Goal: Information Seeking & Learning: Check status

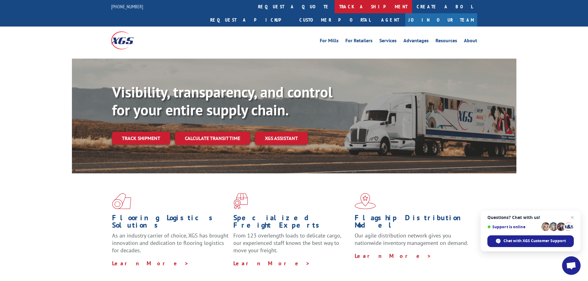
click at [334, 6] on link "track a shipment" at bounding box center [372, 6] width 77 height 13
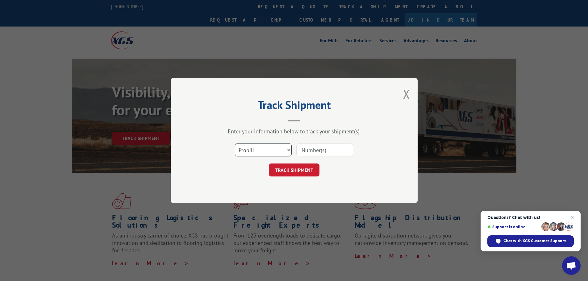
click at [261, 153] on select "Select category... Probill BOL PO" at bounding box center [263, 149] width 57 height 13
select select "po"
click at [235, 143] on select "Select category... Probill BOL PO" at bounding box center [263, 149] width 57 height 13
click at [314, 150] on input at bounding box center [324, 149] width 57 height 13
paste input "64503138"
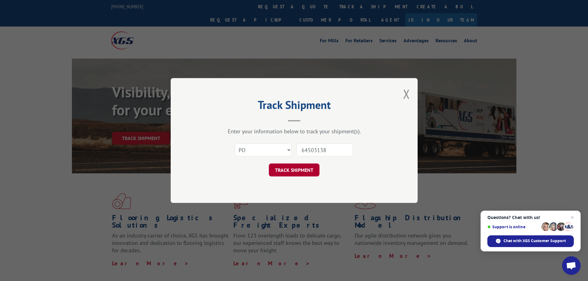
type input "64503138"
click at [291, 171] on button "TRACK SHIPMENT" at bounding box center [294, 169] width 51 height 13
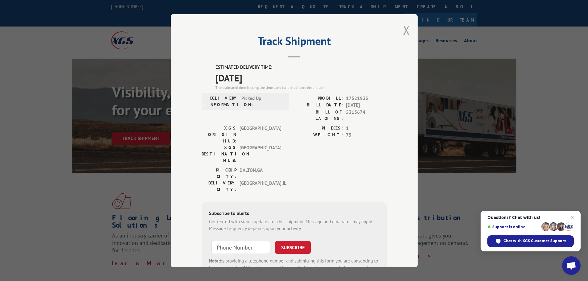
click at [403, 29] on button "Close modal" at bounding box center [406, 30] width 7 height 16
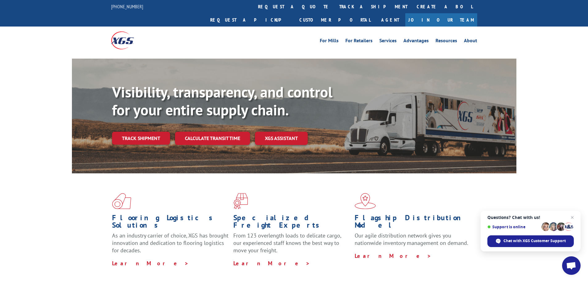
click at [334, 7] on link "track a shipment" at bounding box center [372, 6] width 77 height 13
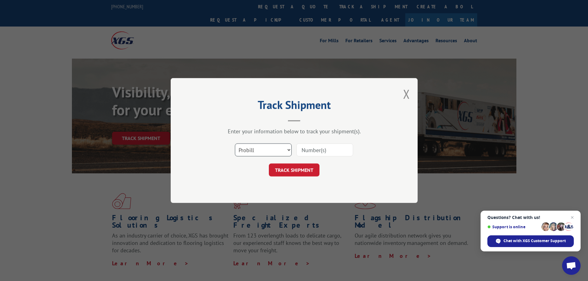
drag, startPoint x: 254, startPoint y: 148, endPoint x: 253, endPoint y: 155, distance: 7.2
click at [255, 149] on select "Select category... Probill BOL PO" at bounding box center [263, 149] width 57 height 13
select select "po"
click at [235, 143] on select "Select category... Probill BOL PO" at bounding box center [263, 149] width 57 height 13
paste input "64503079"
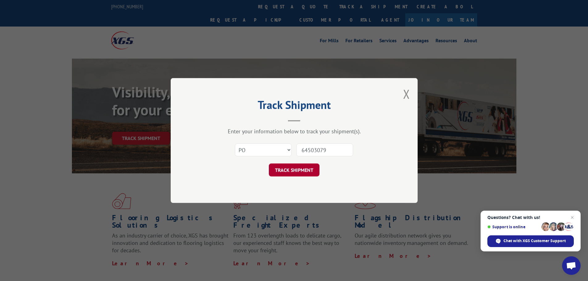
type input "64503079"
click at [295, 168] on button "TRACK SHIPMENT" at bounding box center [294, 169] width 51 height 13
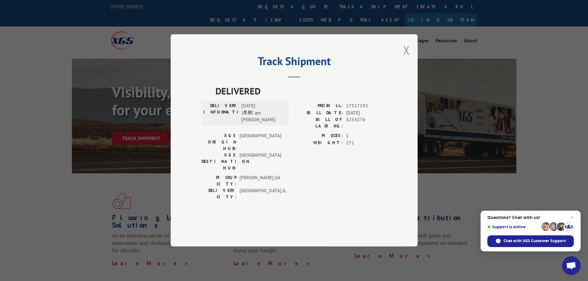
click at [407, 58] on button "Close modal" at bounding box center [406, 50] width 7 height 16
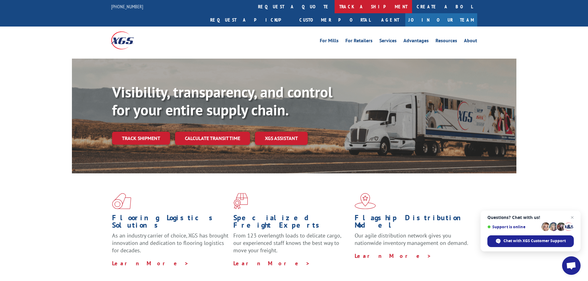
click at [334, 7] on link "track a shipment" at bounding box center [372, 6] width 77 height 13
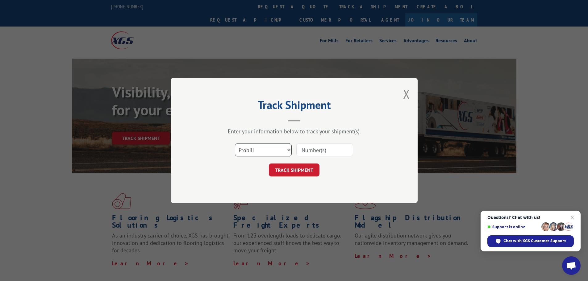
drag, startPoint x: 270, startPoint y: 149, endPoint x: 266, endPoint y: 155, distance: 6.8
click at [268, 154] on select "Select category... Probill BOL PO" at bounding box center [263, 149] width 57 height 13
select select "po"
click at [235, 143] on select "Select category... Probill BOL PO" at bounding box center [263, 149] width 57 height 13
click at [319, 149] on input at bounding box center [324, 149] width 57 height 13
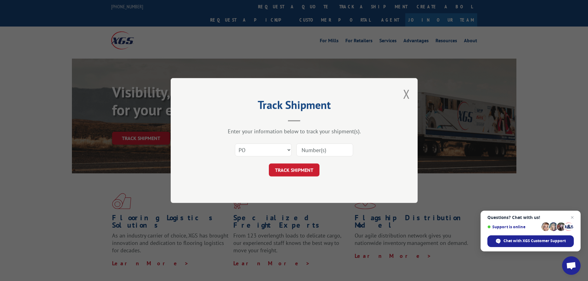
paste input "64503207"
type input "64503207"
click at [278, 171] on button "TRACK SHIPMENT" at bounding box center [294, 169] width 51 height 13
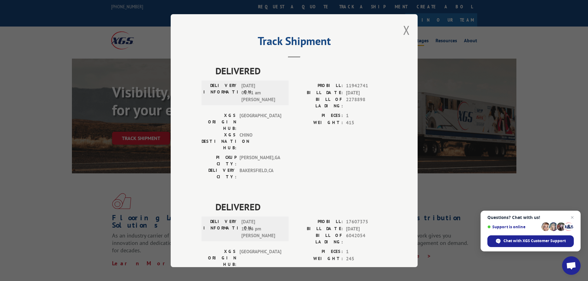
click at [403, 31] on button "Close modal" at bounding box center [406, 30] width 7 height 16
